Goal: Share content

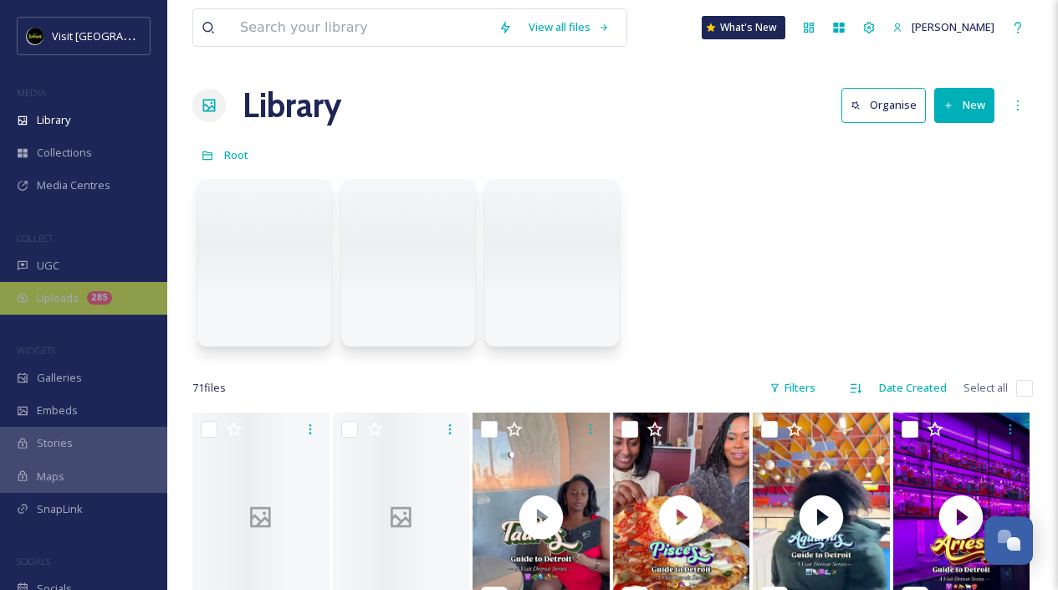
click at [61, 290] on span "Uploads" at bounding box center [58, 298] width 42 height 16
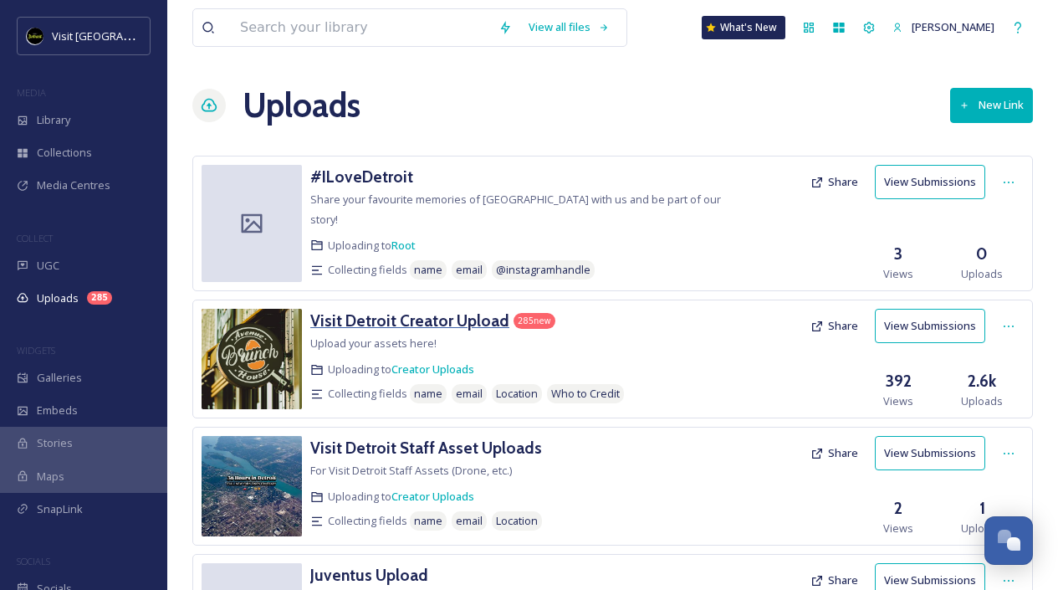
click at [453, 310] on h3 "Visit Detroit Creator Upload" at bounding box center [409, 320] width 199 height 20
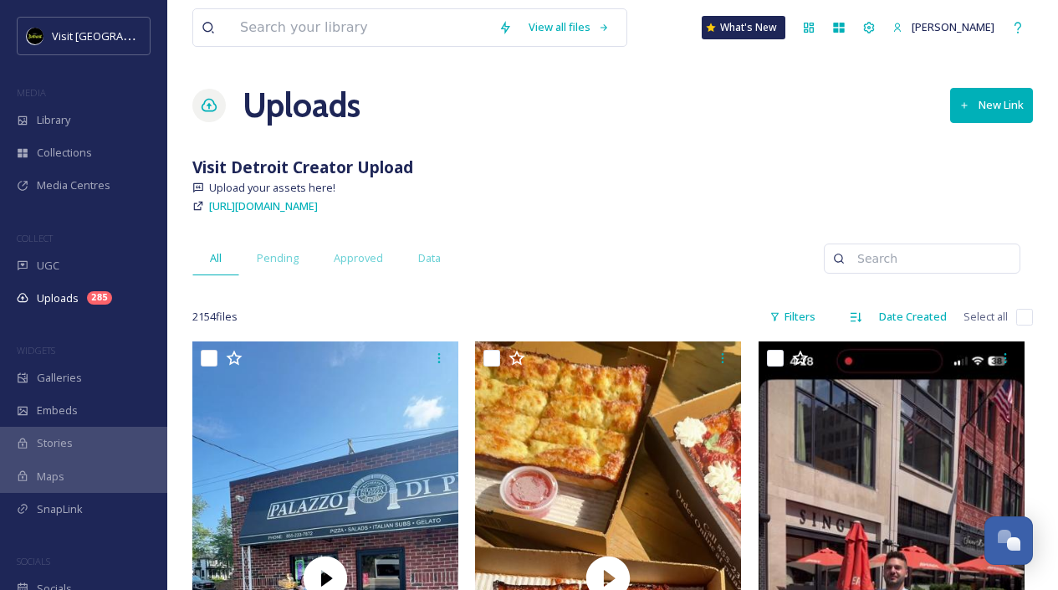
drag, startPoint x: 519, startPoint y: 205, endPoint x: 206, endPoint y: 206, distance: 312.8
click at [206, 206] on div "https://app.snapsea.io/p/link/visit-detroit-creator-upload" at bounding box center [612, 206] width 841 height 20
copy span "https://app.snapsea.io/p/link/visit-detroit-creator-upload"
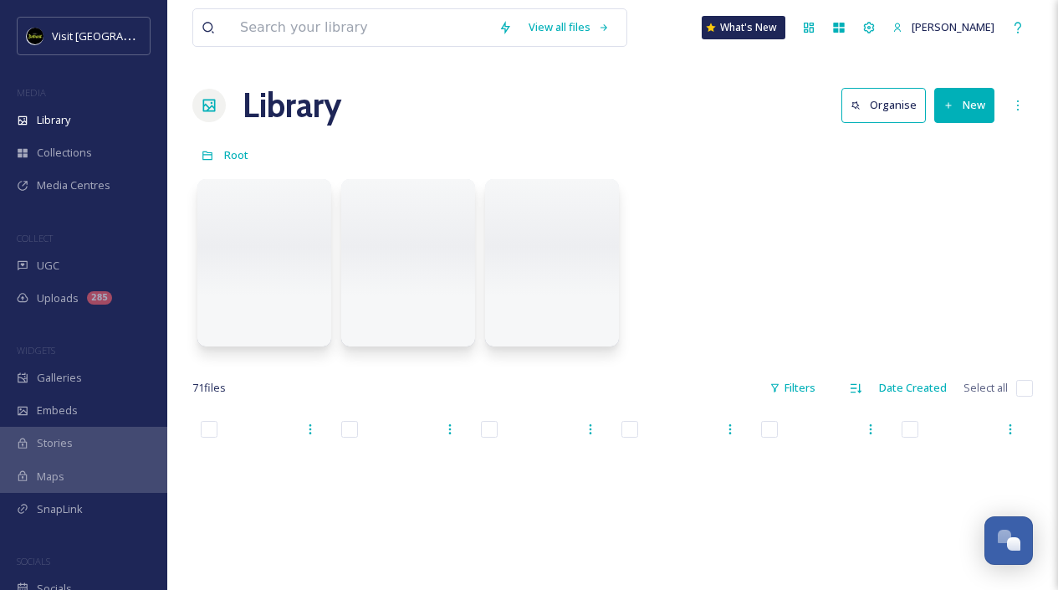
click at [74, 313] on div "Visit Detroit MEDIA Library Collections Media Centres COLLECT UGC Uploads 285 W…" at bounding box center [83, 311] width 167 height 588
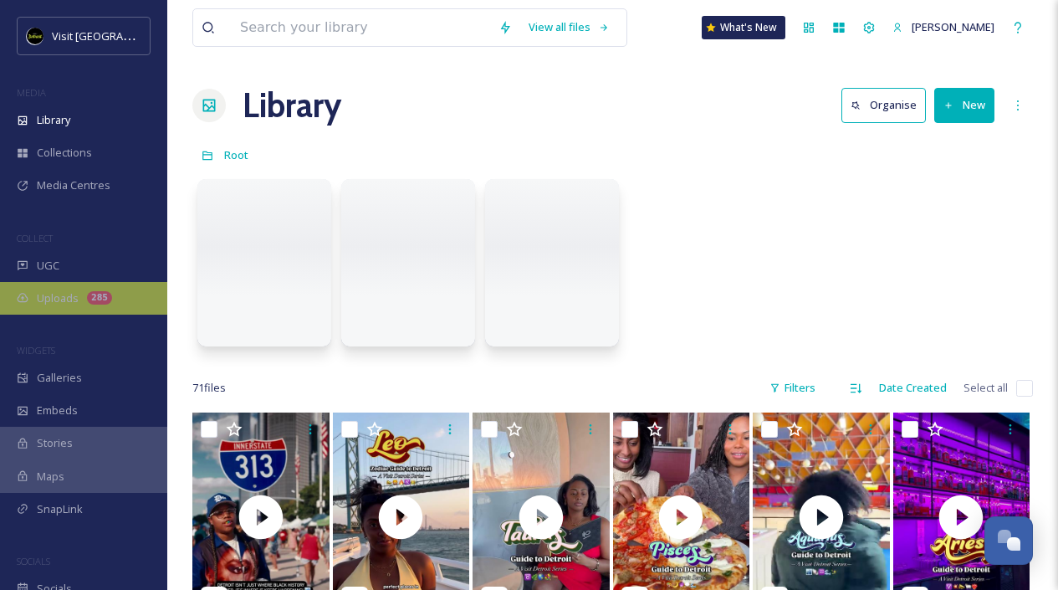
click at [84, 304] on div "Uploads 285" at bounding box center [83, 298] width 167 height 33
